Goal: Task Accomplishment & Management: Manage account settings

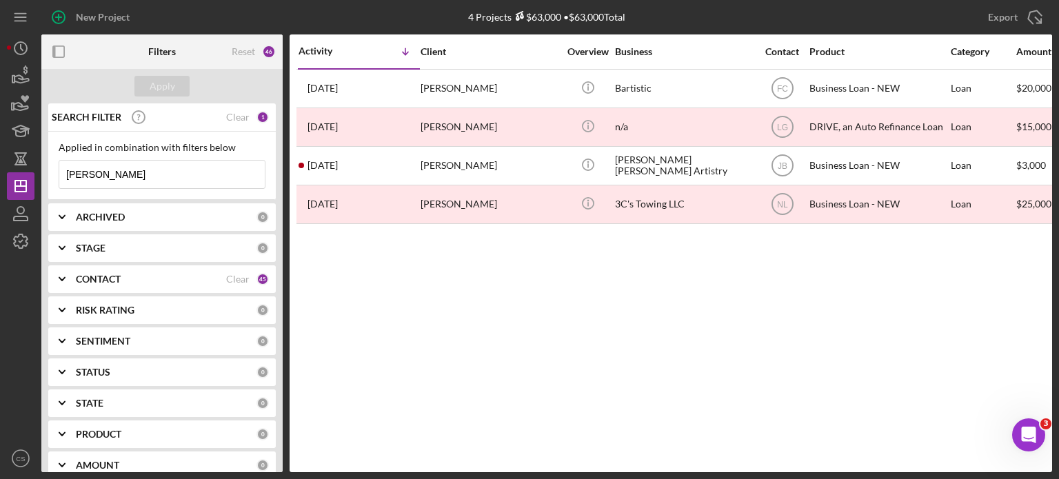
drag, startPoint x: 103, startPoint y: 176, endPoint x: 0, endPoint y: 167, distance: 103.7
click at [0, 167] on div "New Project 4 Projects $63,000 • $63,000 Total [PERSON_NAME] Export Icon/Export…" at bounding box center [529, 239] width 1059 height 479
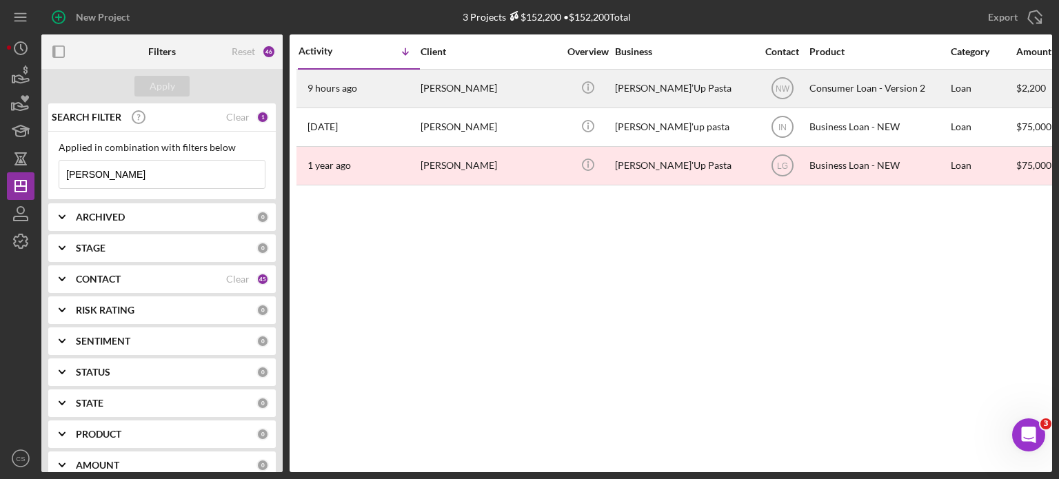
type input "[PERSON_NAME]"
click at [319, 87] on time "9 hours ago" at bounding box center [332, 88] width 50 height 11
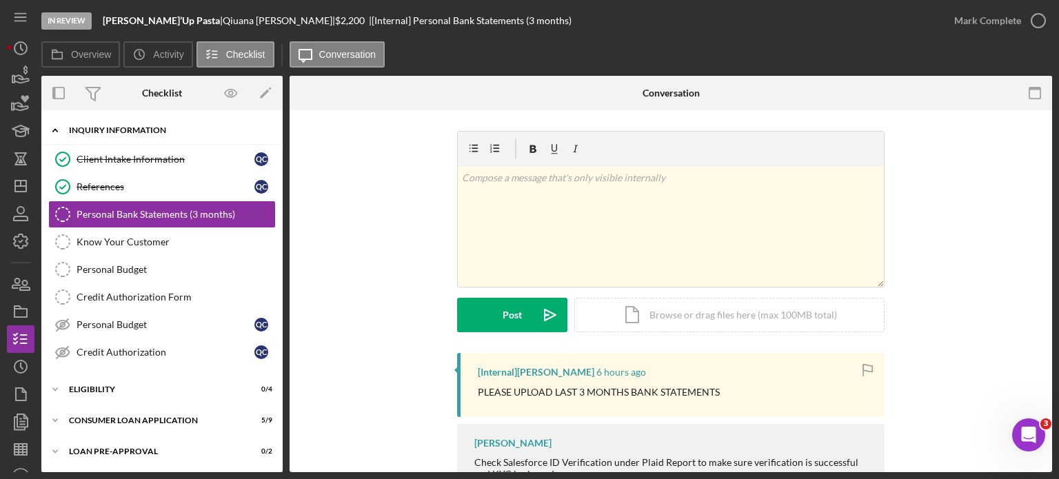
click at [53, 129] on icon "Icon/Expander" at bounding box center [55, 130] width 28 height 28
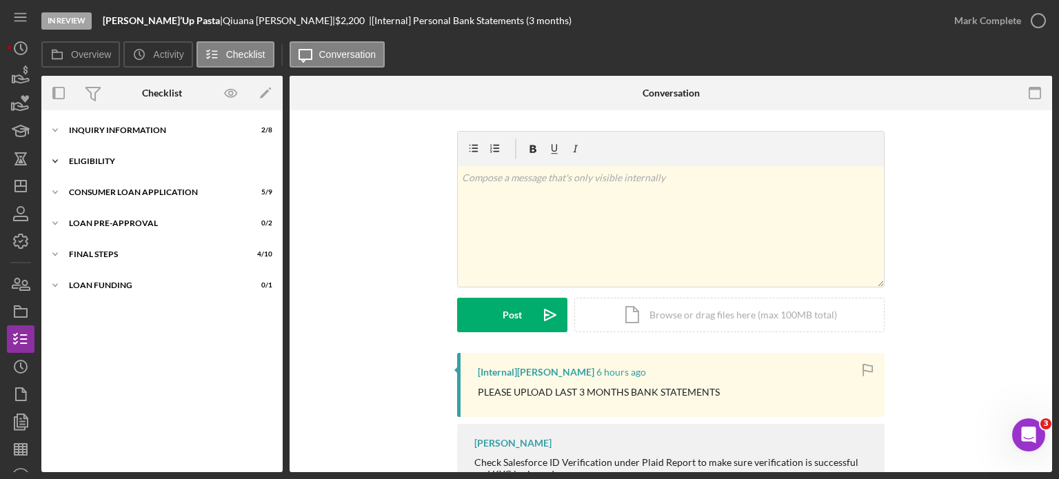
click at [58, 162] on icon "Icon/Expander" at bounding box center [55, 161] width 28 height 28
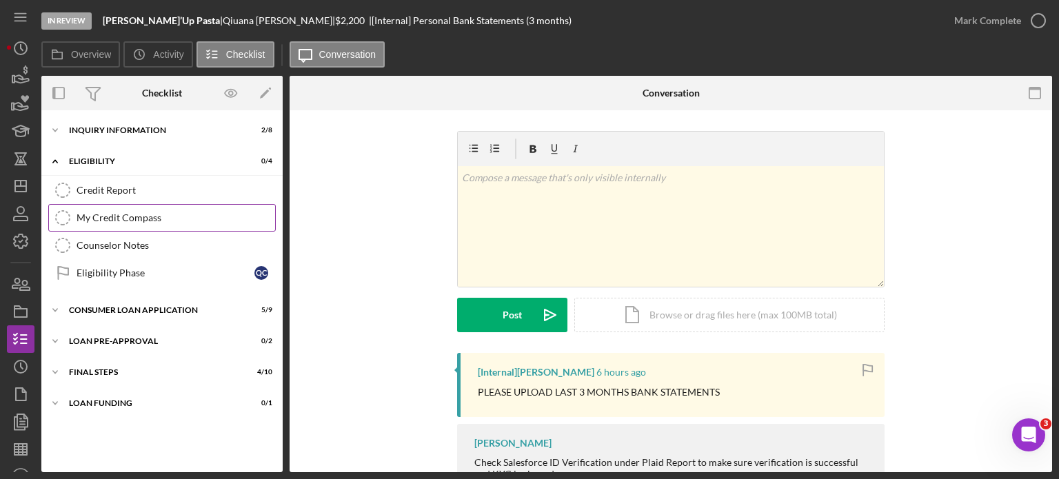
click at [85, 216] on div "My Credit Compass" at bounding box center [175, 217] width 198 height 11
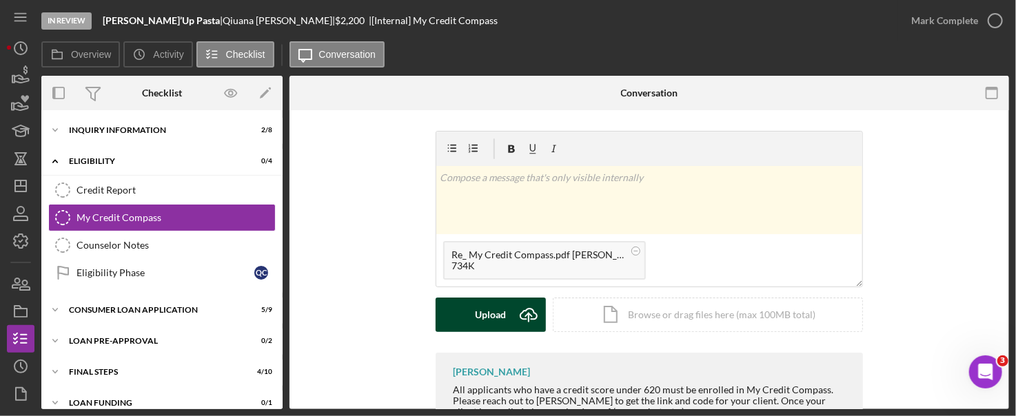
click at [527, 311] on icon "Icon/Upload" at bounding box center [528, 315] width 34 height 34
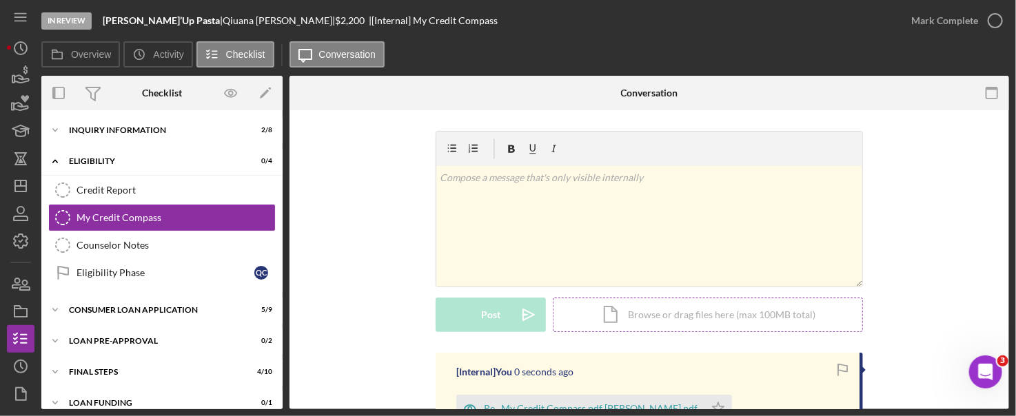
scroll to position [138, 0]
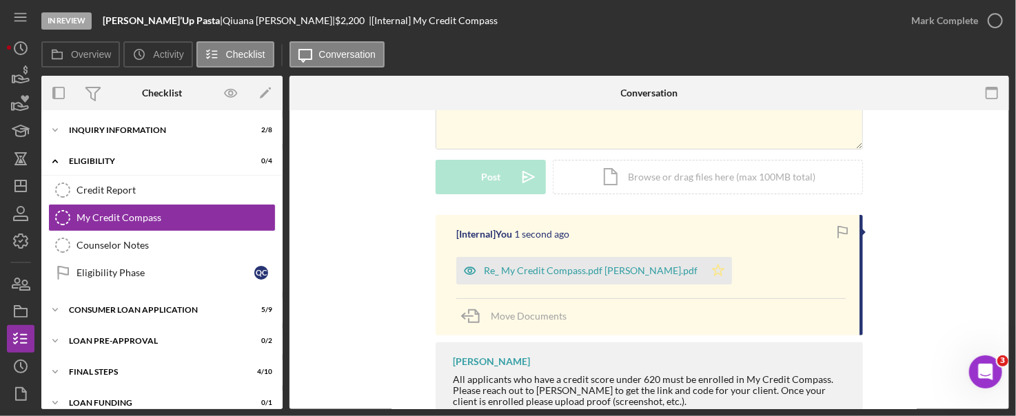
click at [704, 271] on icon "Icon/Star" at bounding box center [718, 271] width 28 height 28
click at [992, 21] on icon "button" at bounding box center [995, 20] width 34 height 34
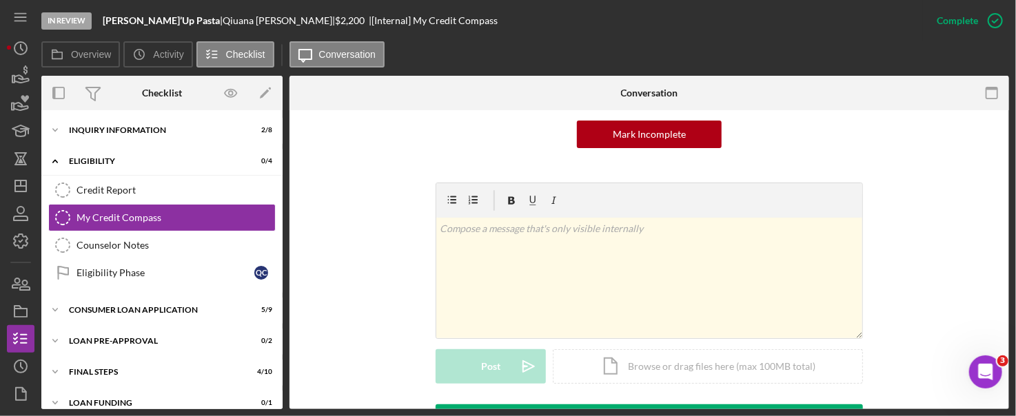
scroll to position [327, 0]
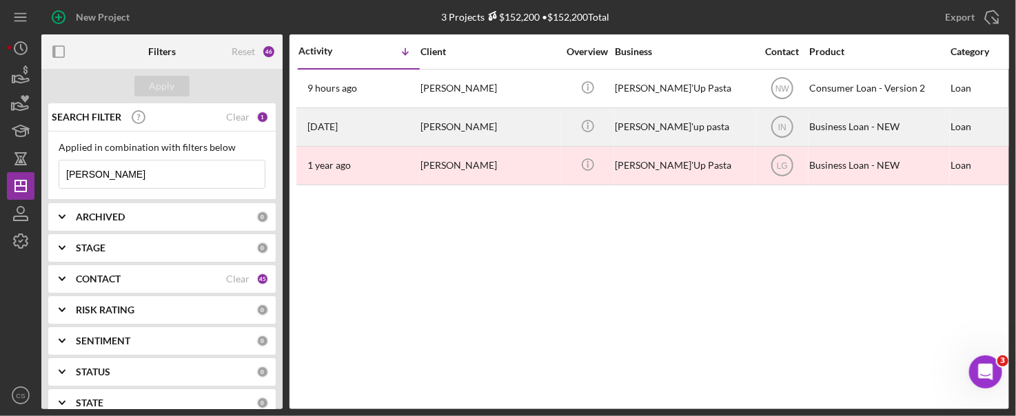
click at [336, 127] on time "[DATE]" at bounding box center [322, 126] width 30 height 11
